Goal: Book appointment/travel/reservation

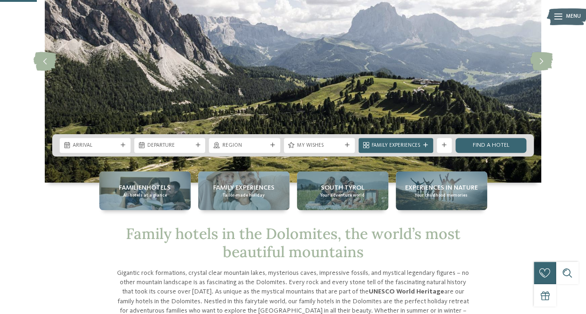
scroll to position [96, 0]
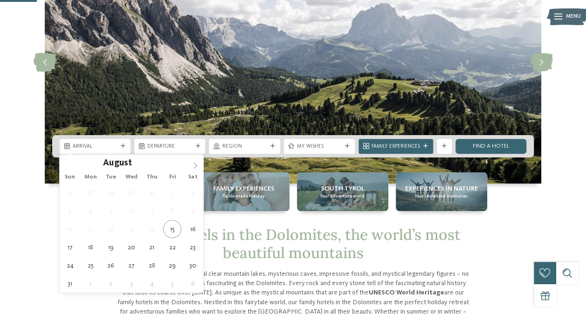
click at [199, 168] on span at bounding box center [195, 163] width 16 height 16
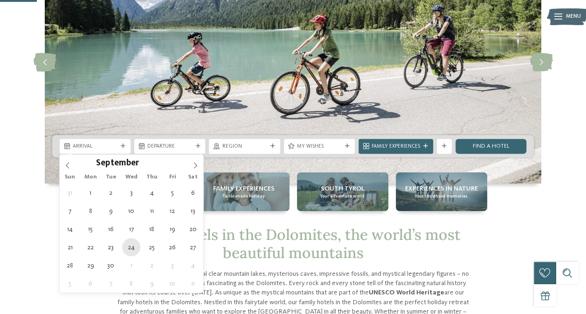
type div "[DATE]"
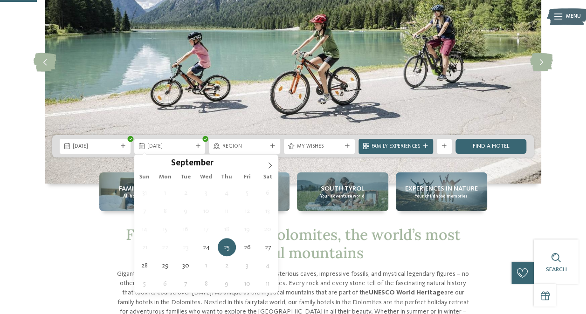
type div "[DATE]"
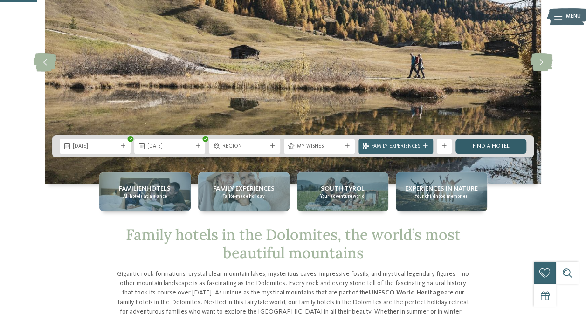
click at [483, 149] on link "Find a hotel" at bounding box center [490, 146] width 71 height 15
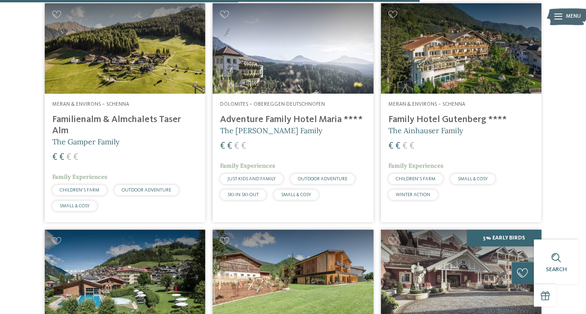
scroll to position [1468, 0]
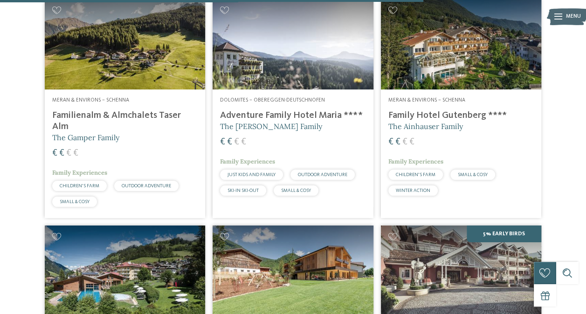
click at [251, 110] on h4 "Adventure Family Hotel Maria ****" at bounding box center [292, 115] width 145 height 11
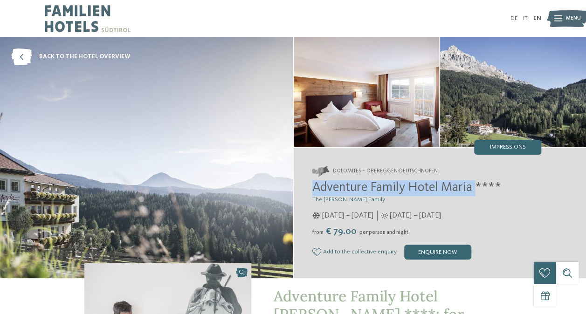
drag, startPoint x: 477, startPoint y: 189, endPoint x: 307, endPoint y: 183, distance: 170.3
click at [307, 183] on div "Dolomites – Obereggen-Deutschnofen Adventure Family Hotel Maria **** The Kofler…" at bounding box center [440, 213] width 293 height 131
copy span "Adventure Family Hotel Maria"
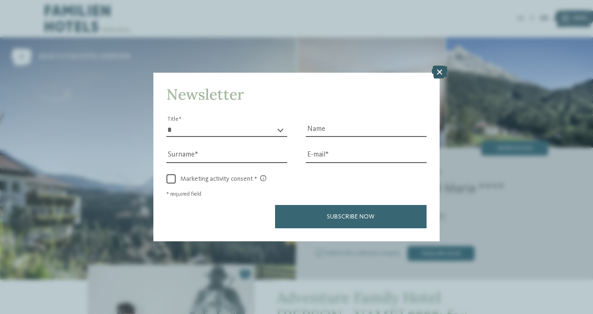
click at [441, 73] on icon at bounding box center [440, 72] width 16 height 13
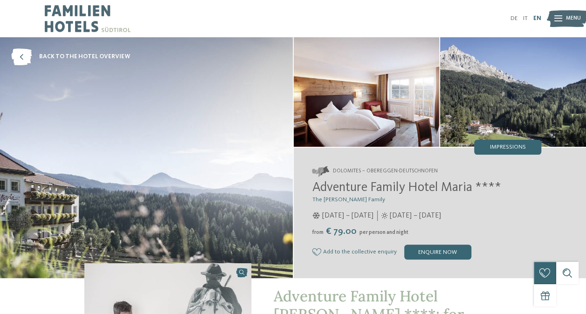
click at [538, 18] on link "EN" at bounding box center [537, 18] width 8 height 6
click at [553, 21] on img at bounding box center [567, 18] width 41 height 21
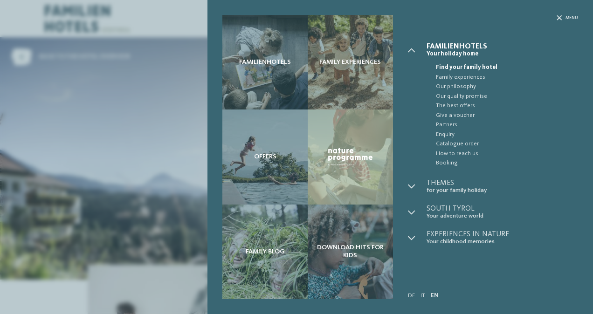
click at [171, 71] on div "Familienhotels Family experiences Offers" at bounding box center [296, 157] width 593 height 314
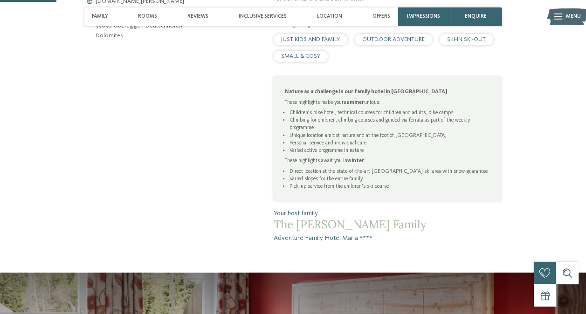
scroll to position [474, 0]
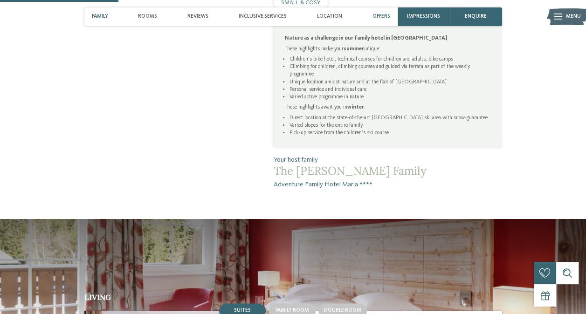
click at [386, 14] on span "Offers" at bounding box center [381, 17] width 18 height 6
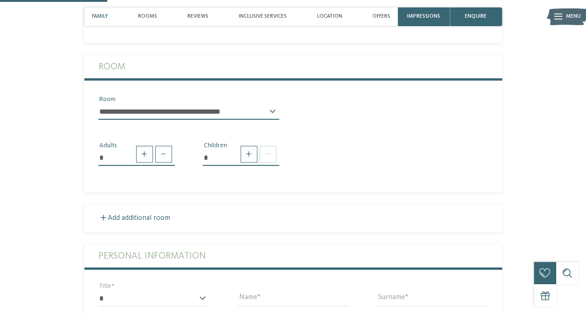
scroll to position [0, 0]
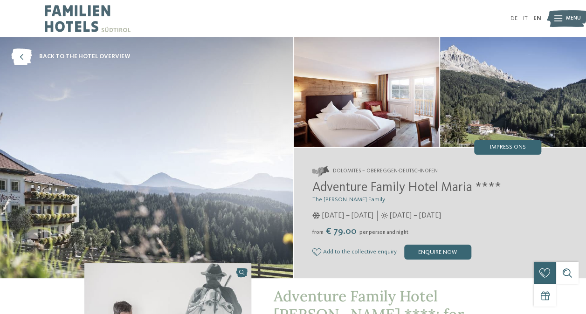
click at [90, 12] on img at bounding box center [88, 18] width 86 height 37
click at [93, 59] on span "back to the hotel overview" at bounding box center [84, 57] width 91 height 8
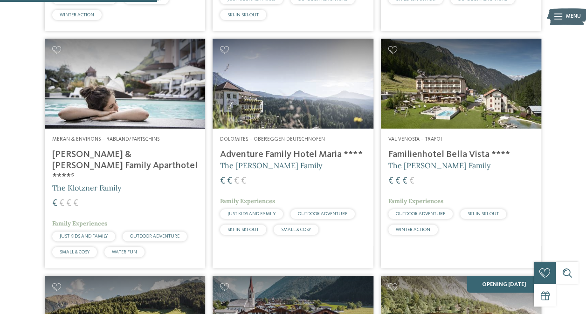
scroll to position [666, 0]
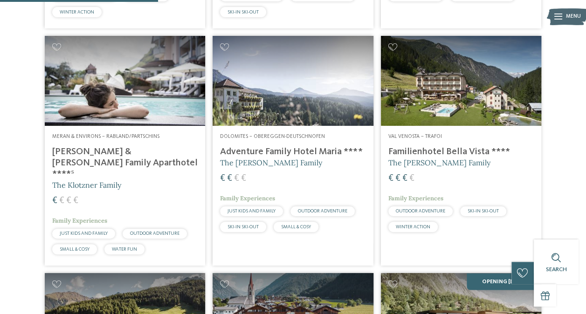
click at [281, 146] on h4 "Adventure Family Hotel Maria ****" at bounding box center [292, 151] width 145 height 11
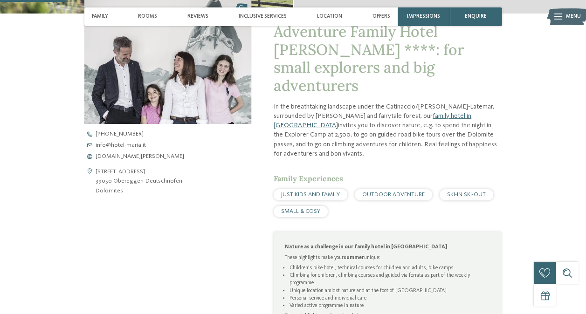
scroll to position [270, 0]
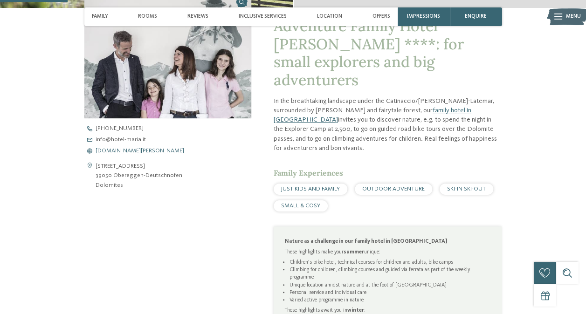
click at [129, 152] on span "[DOMAIN_NAME][PERSON_NAME]" at bounding box center [140, 151] width 89 height 6
